Goal: Information Seeking & Learning: Learn about a topic

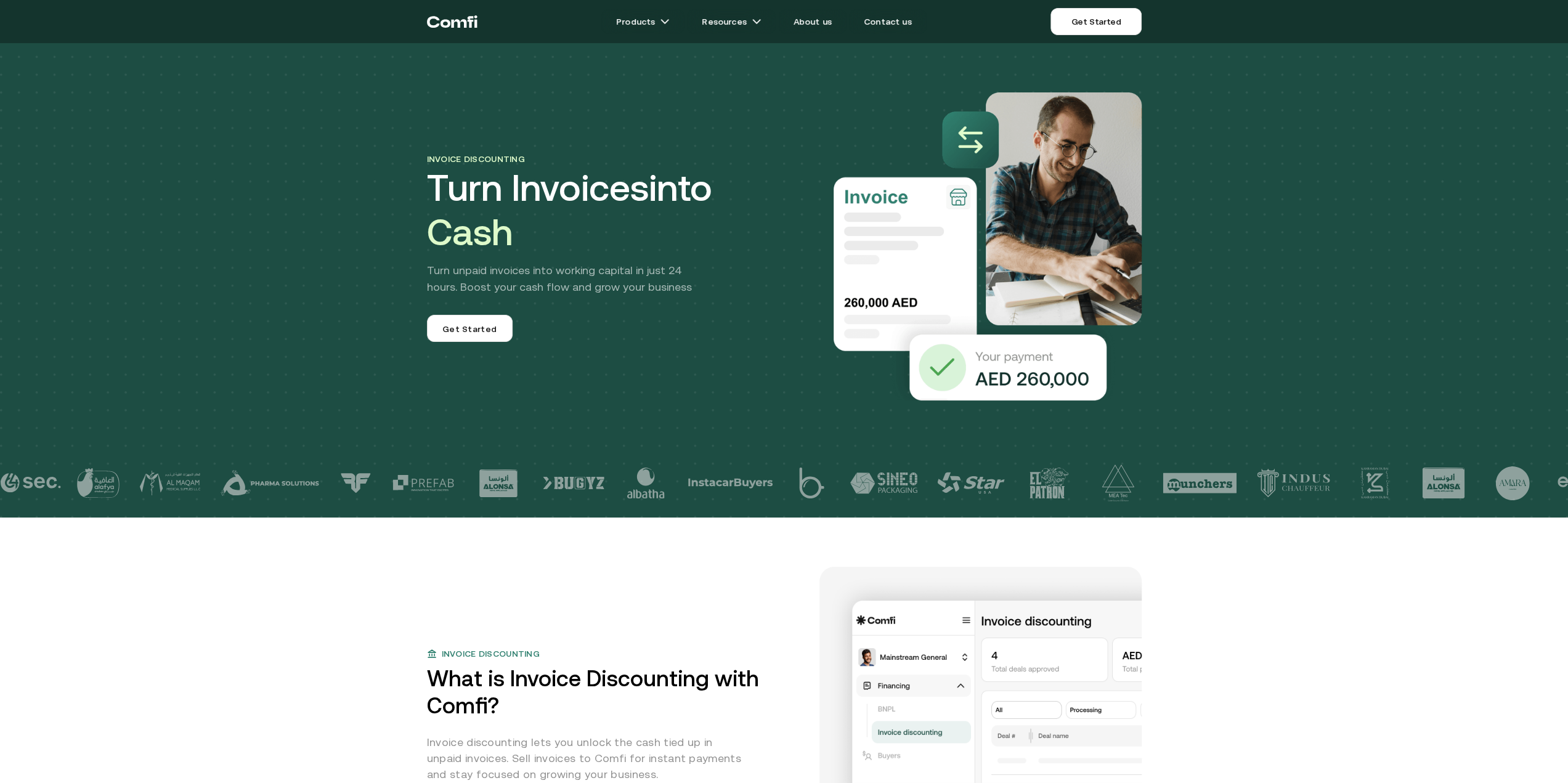
click at [469, 29] on icon "Return to the top of the Comfi home page" at bounding box center [452, 22] width 50 height 37
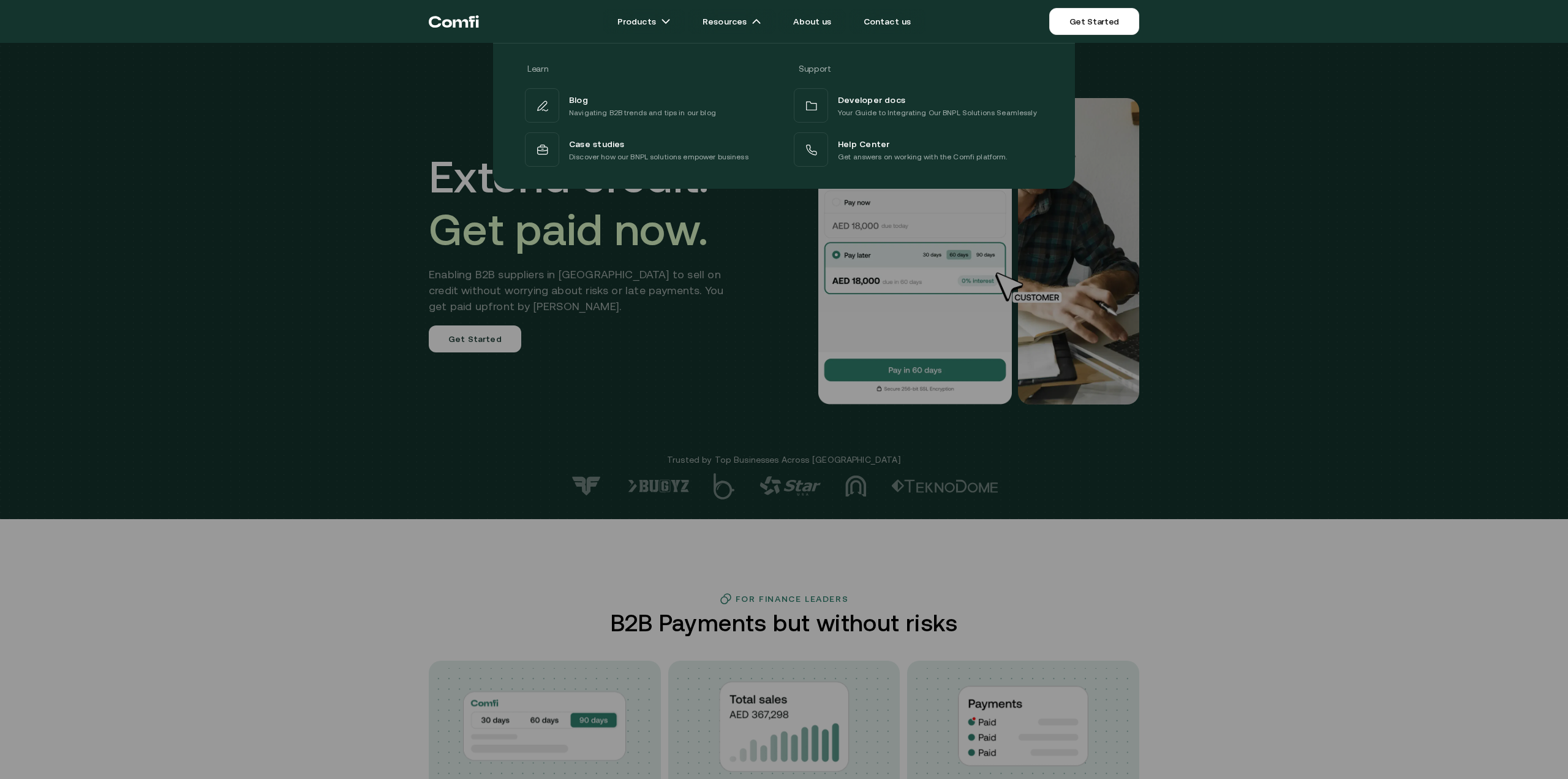
click at [670, 154] on p "Discover how our BNPL solutions empower business" at bounding box center [659, 156] width 180 height 12
